Goal: Check status: Check status

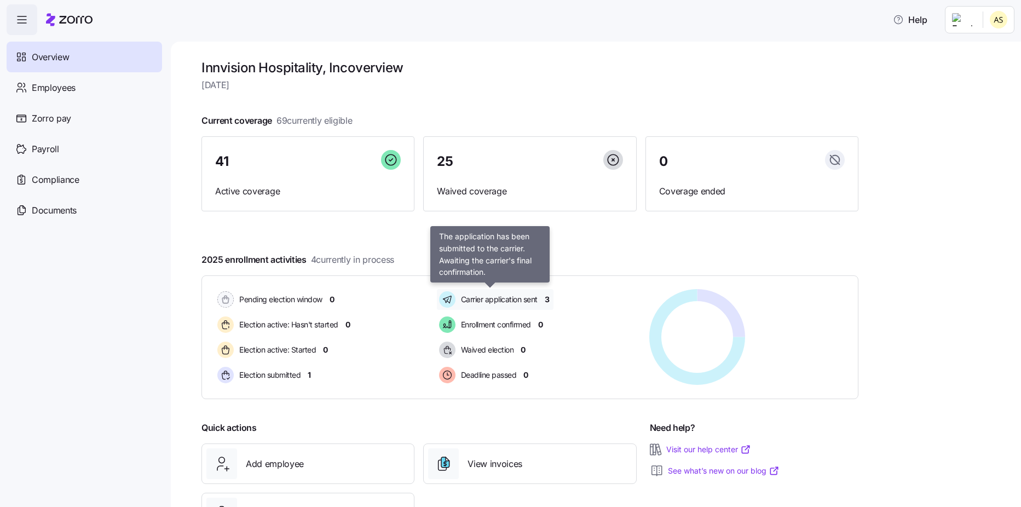
click at [494, 304] on span "Carrier application sent" at bounding box center [498, 299] width 80 height 11
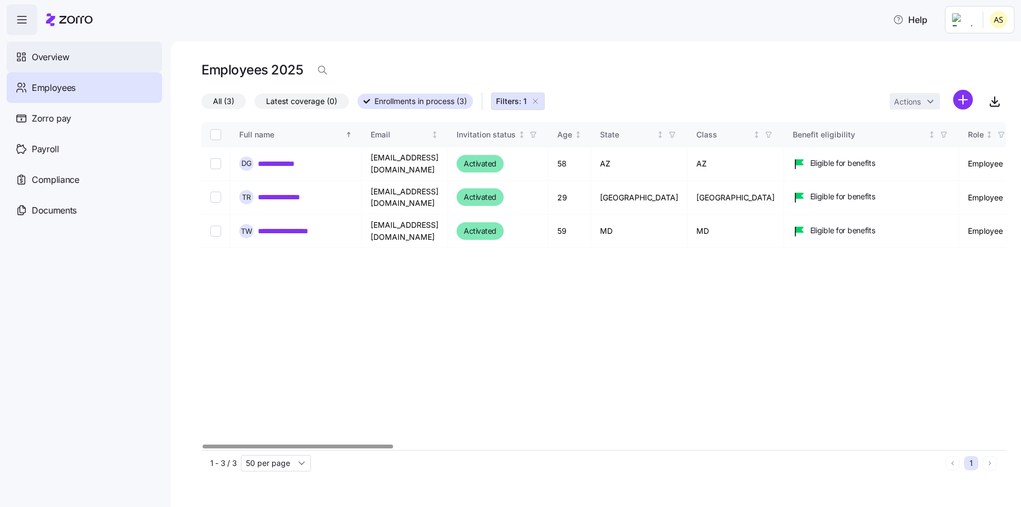
click at [61, 53] on span "Overview" at bounding box center [50, 57] width 37 height 14
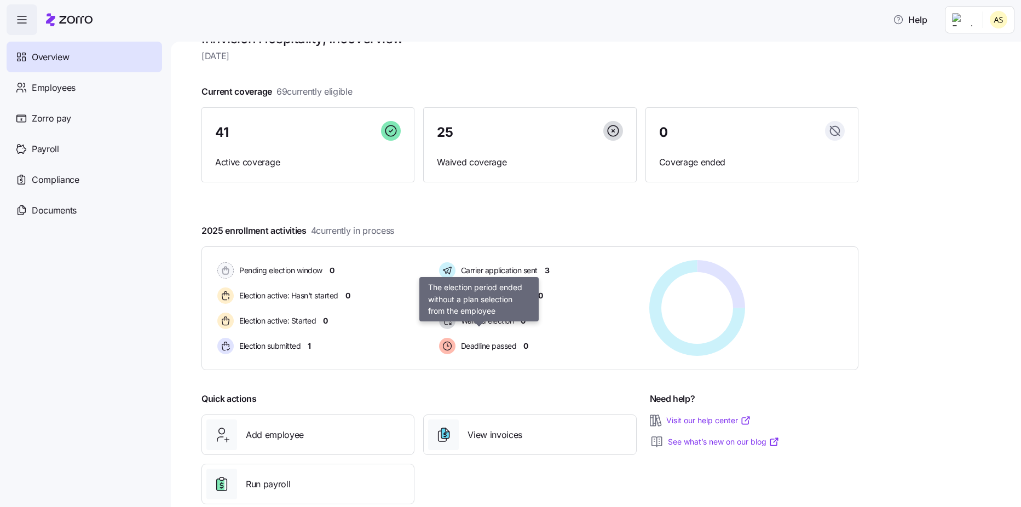
scroll to position [53, 0]
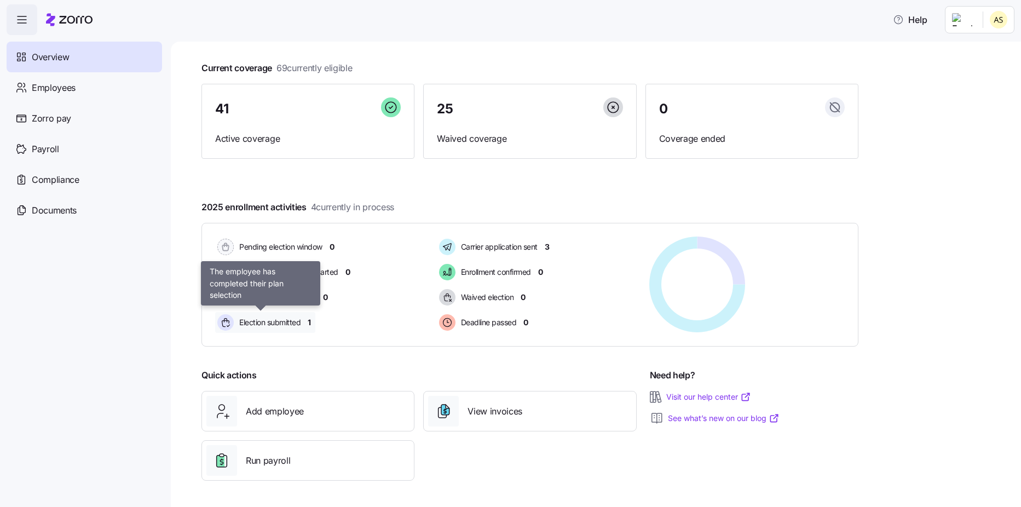
click at [280, 323] on span "Election submitted" at bounding box center [268, 322] width 65 height 11
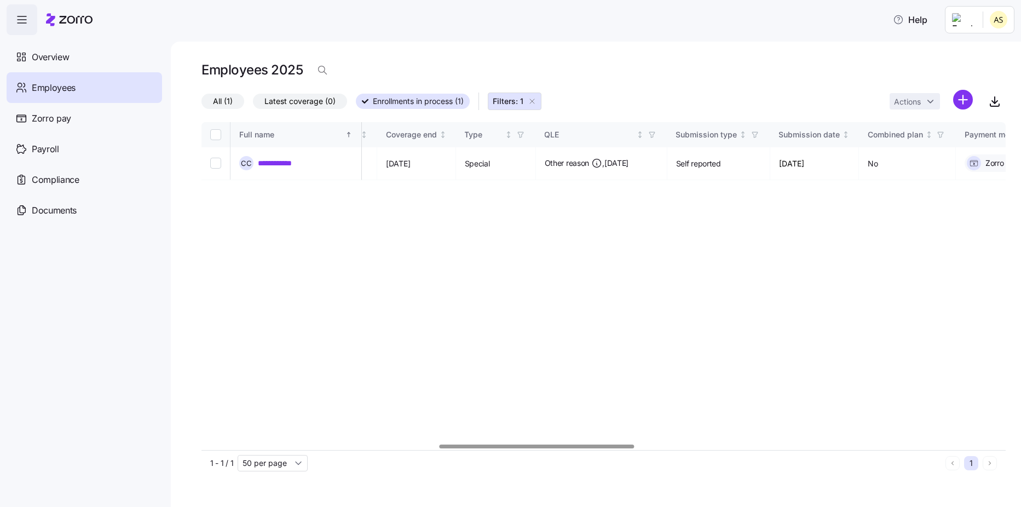
scroll to position [0, 985]
click at [573, 448] on div at bounding box center [539, 446] width 195 height 4
click at [573, 458] on div "1 - 1 / 1 50 per page" at bounding box center [575, 463] width 731 height 16
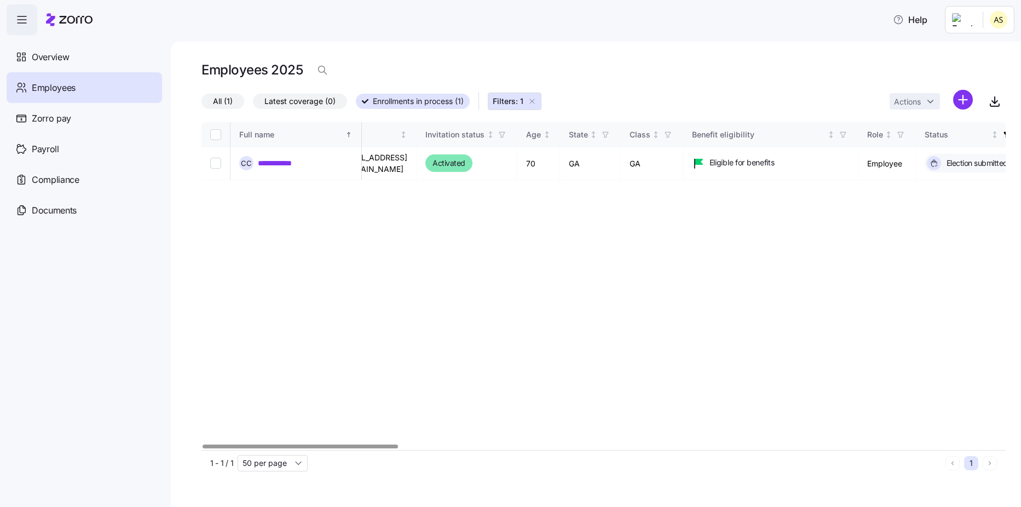
scroll to position [0, 0]
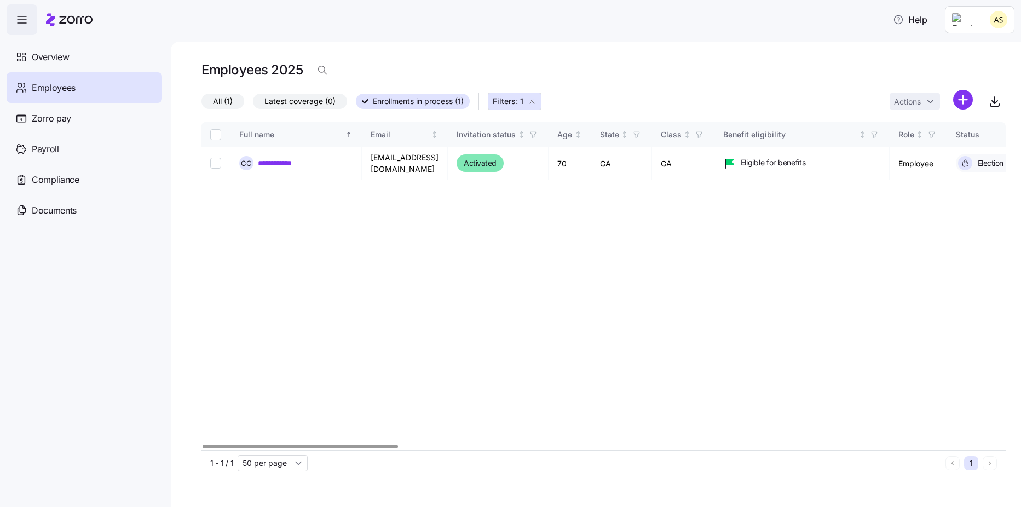
click at [270, 443] on div at bounding box center [603, 446] width 804 height 7
click at [58, 54] on span "Overview" at bounding box center [50, 57] width 37 height 14
